Goal: Transaction & Acquisition: Purchase product/service

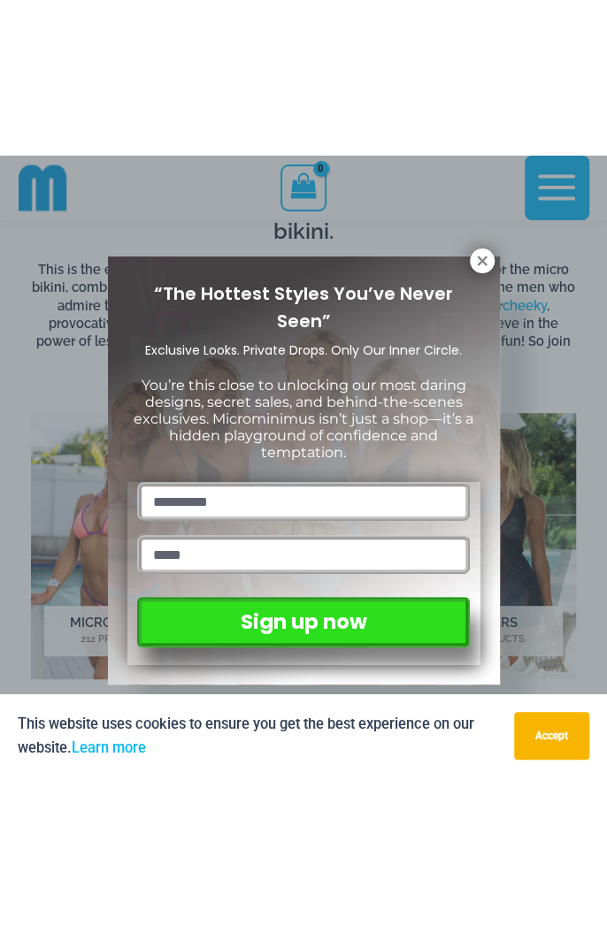
scroll to position [1640, 0]
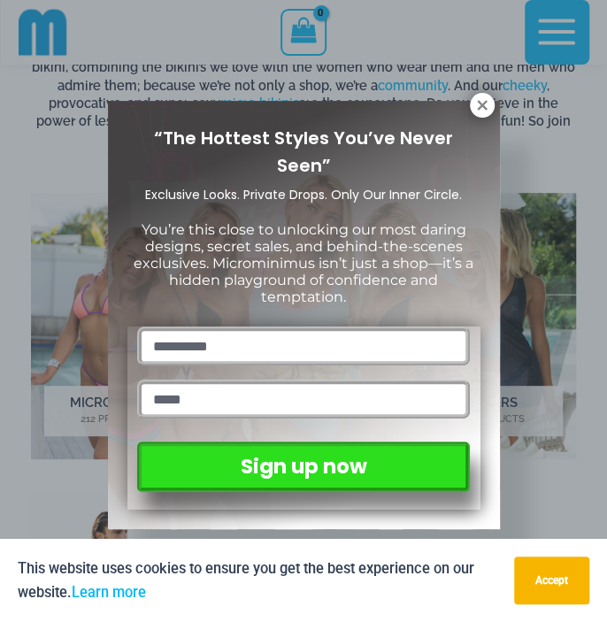
click at [483, 117] on button at bounding box center [481, 105] width 25 height 25
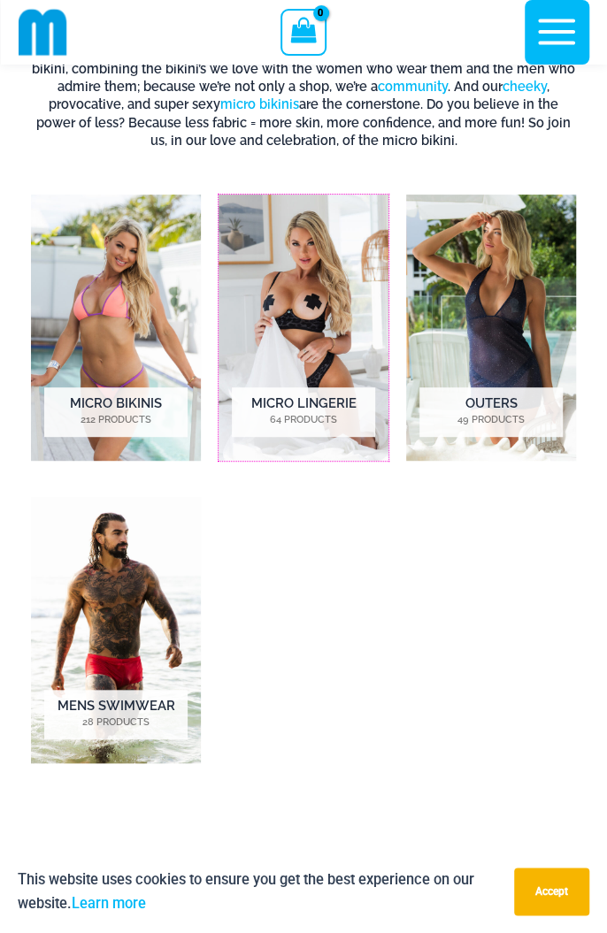
click at [317, 315] on img "Visit product category Micro Lingerie" at bounding box center [303, 328] width 170 height 266
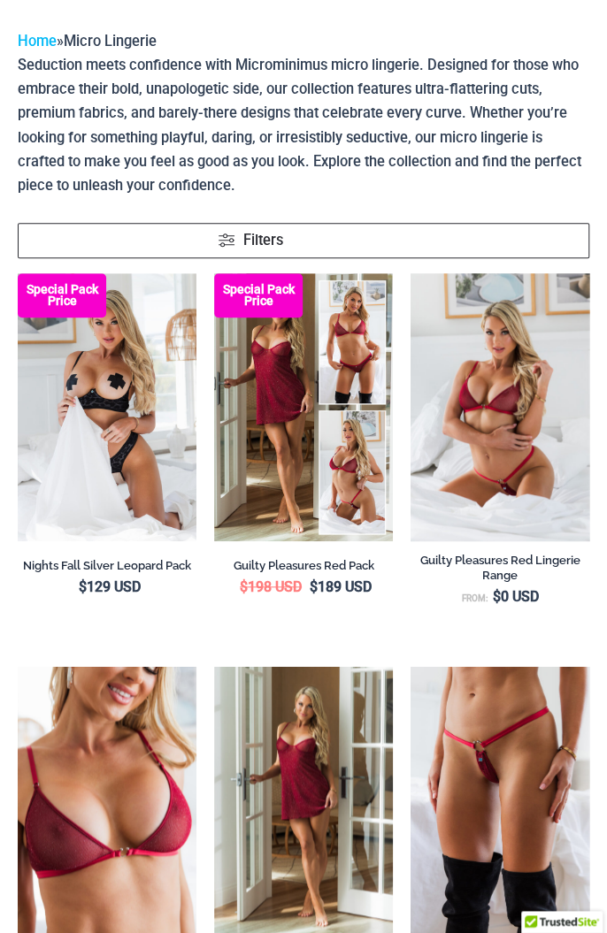
scroll to position [124, 0]
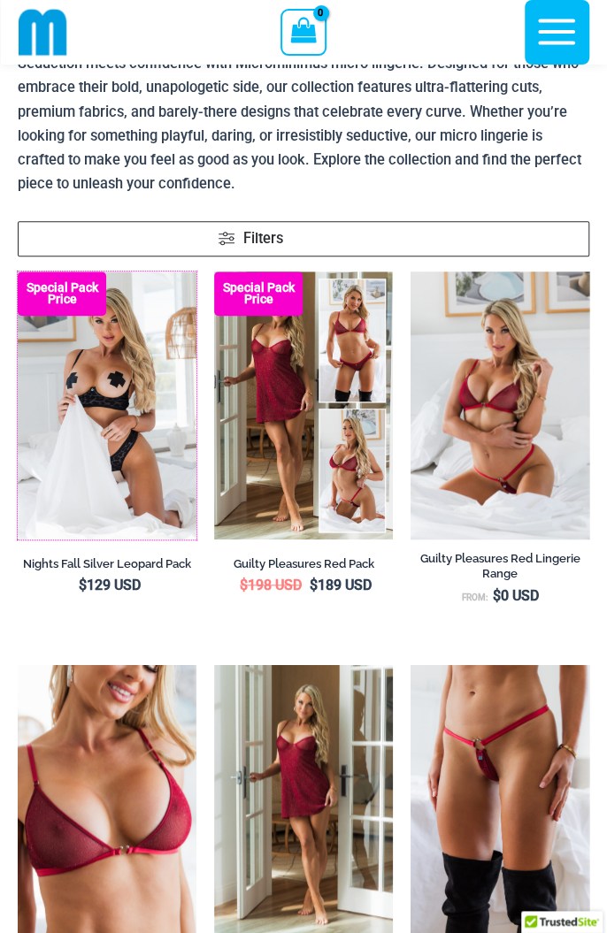
click at [18, 271] on img at bounding box center [18, 271] width 0 height 0
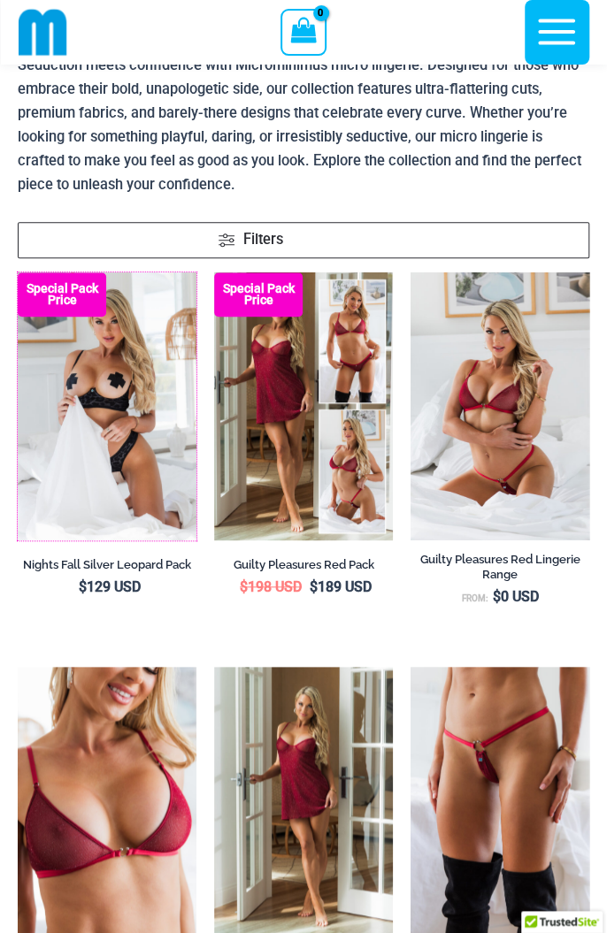
click at [18, 272] on img at bounding box center [18, 272] width 0 height 0
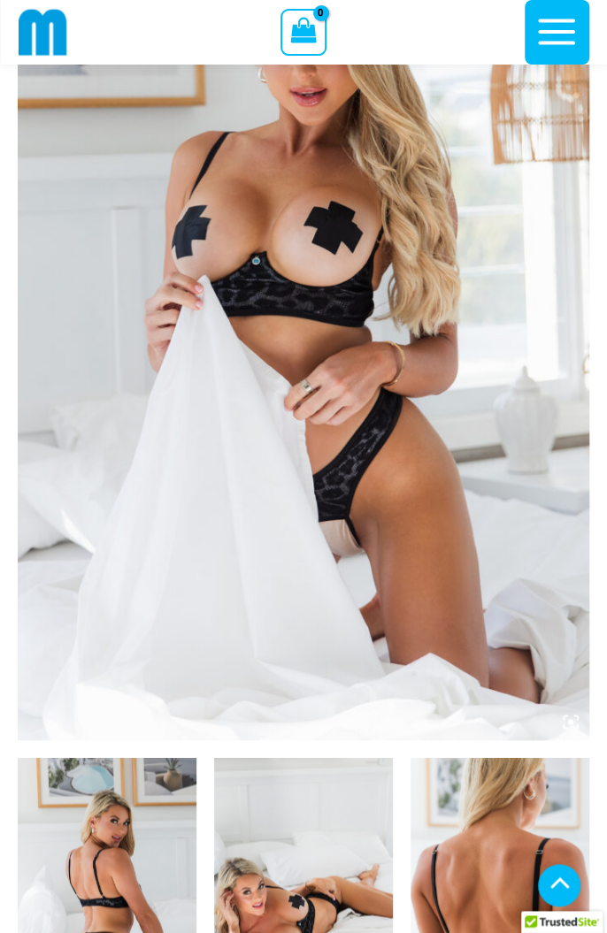
scroll to position [803, 0]
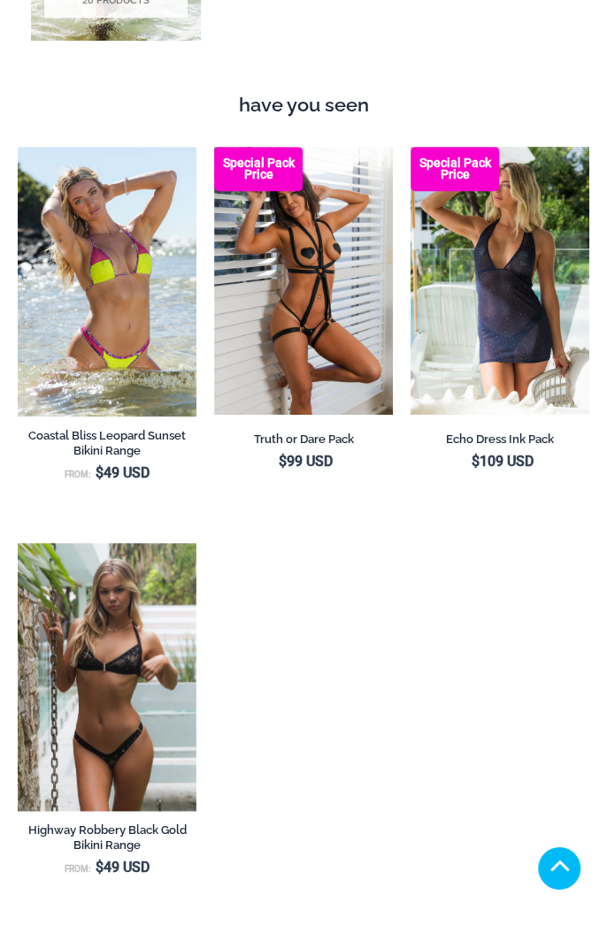
scroll to position [2288, 0]
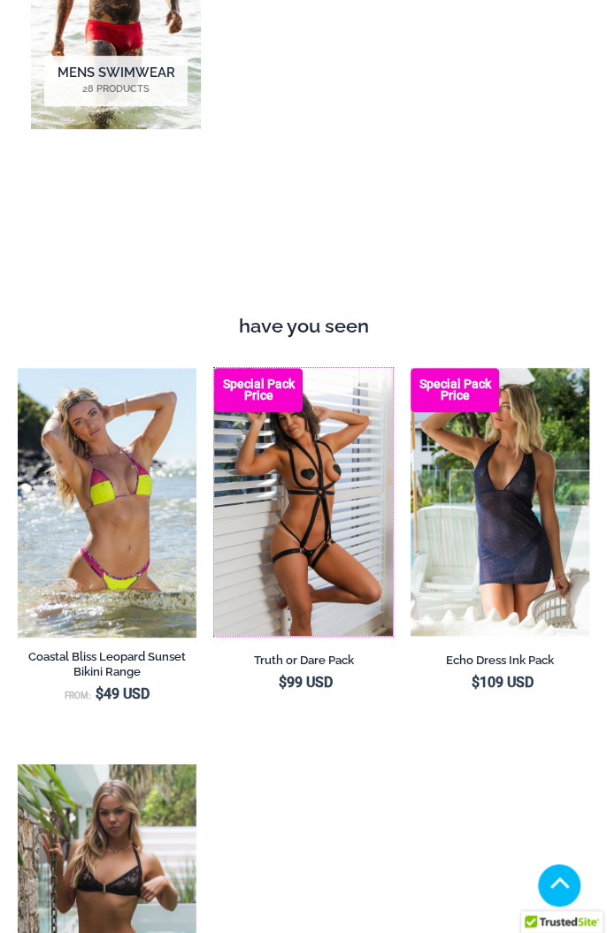
click at [214, 368] on img at bounding box center [214, 368] width 0 height 0
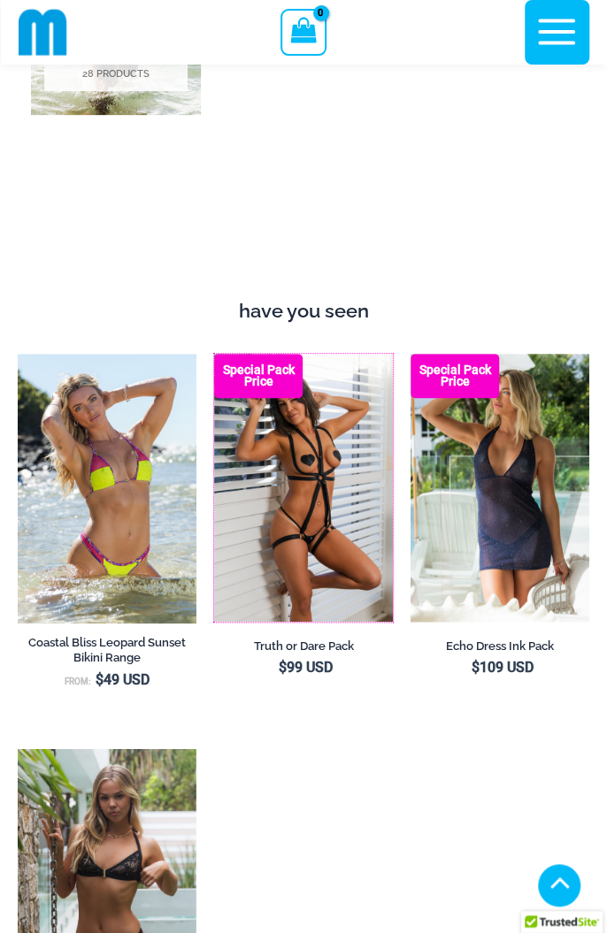
scroll to position [2343, 0]
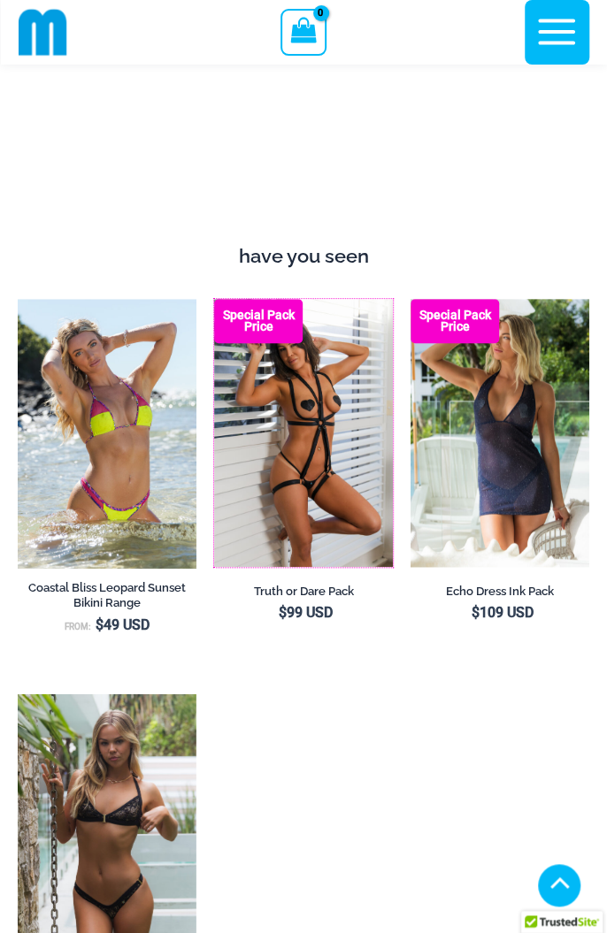
click at [214, 299] on img at bounding box center [214, 299] width 0 height 0
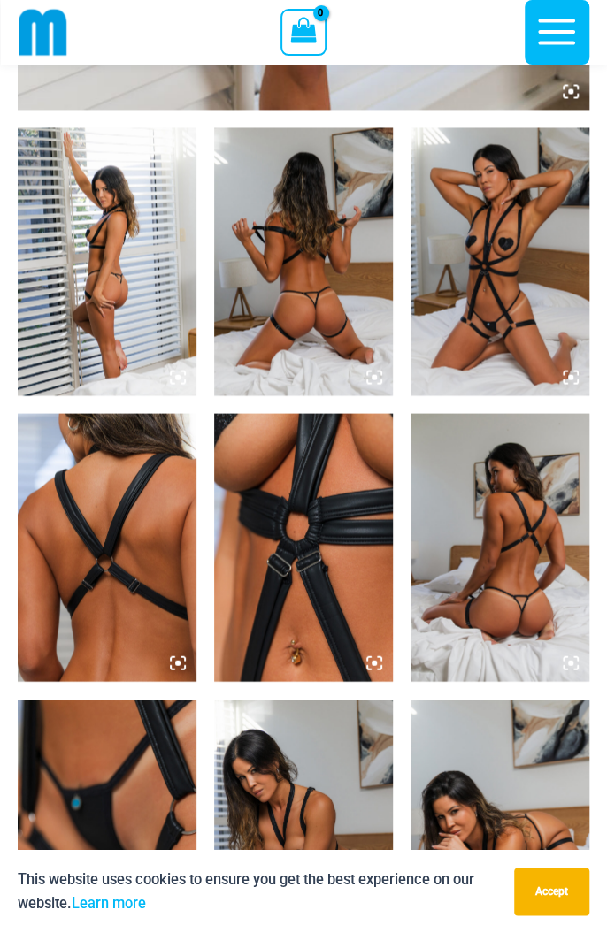
scroll to position [879, 0]
click at [337, 275] on img at bounding box center [303, 261] width 179 height 268
click at [528, 266] on img at bounding box center [499, 261] width 179 height 268
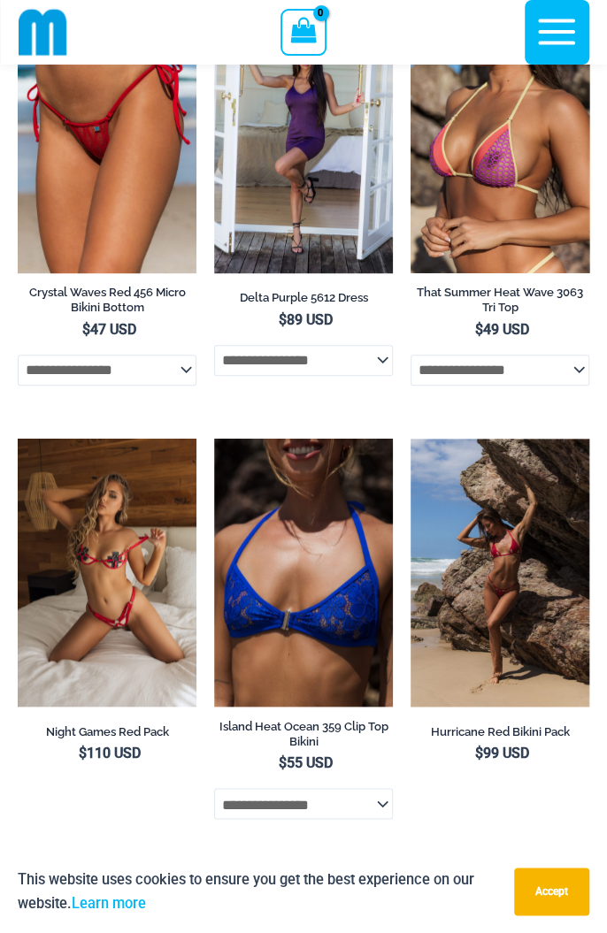
scroll to position [4516, 0]
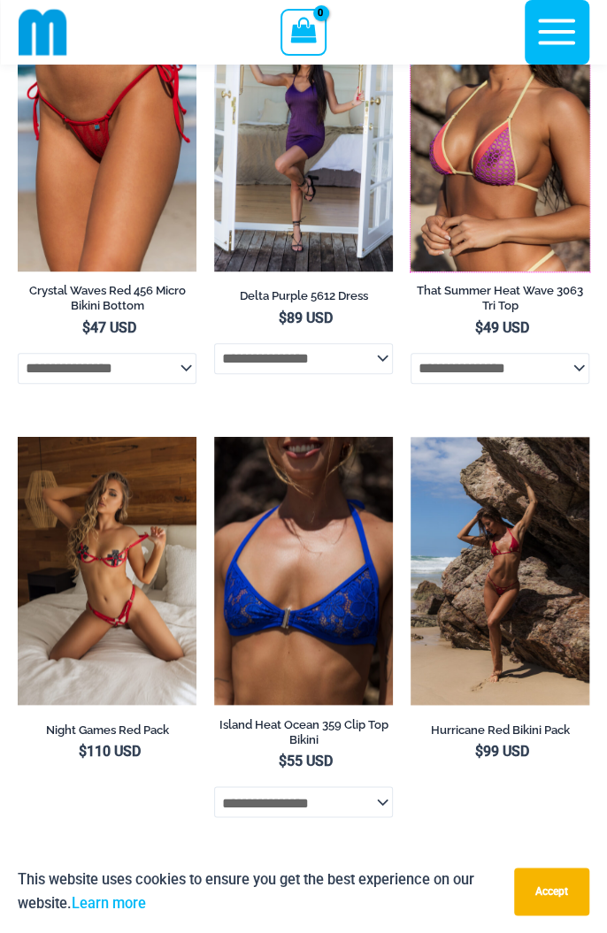
click at [410, 4] on img at bounding box center [410, 4] width 0 height 0
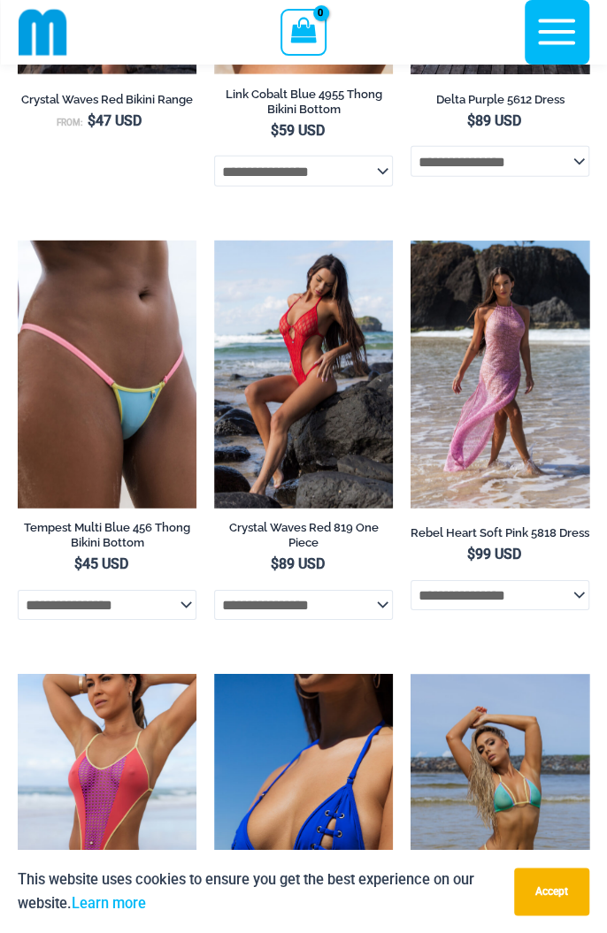
scroll to position [3537, 0]
